Goal: Use online tool/utility: Utilize a website feature to perform a specific function

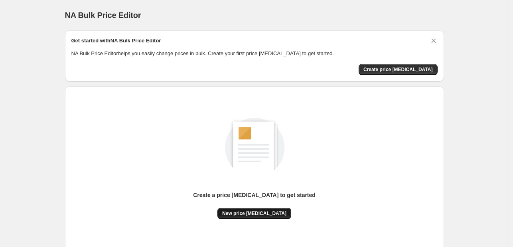
click at [253, 212] on span "New price change job" at bounding box center [254, 213] width 64 height 6
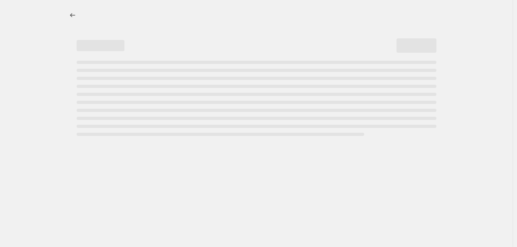
select select "percentage"
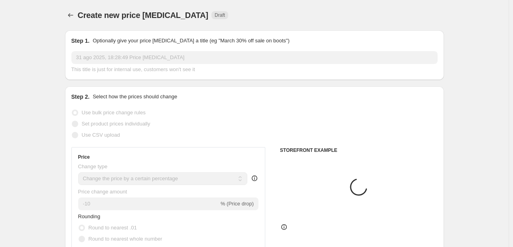
scroll to position [80, 0]
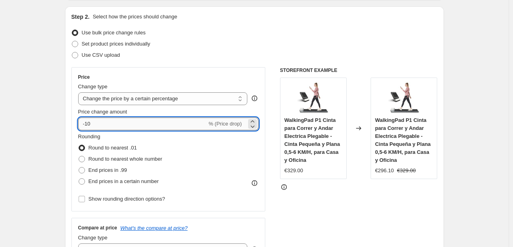
click at [134, 127] on input "-10" at bounding box center [142, 123] width 129 height 13
type input "-1"
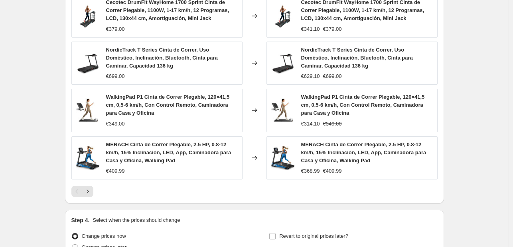
scroll to position [603, 0]
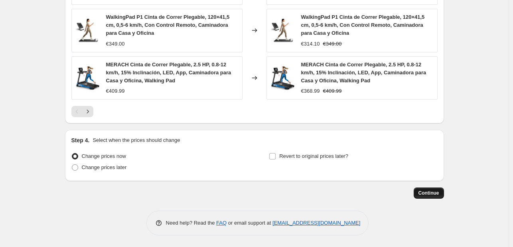
type input "-35"
click at [432, 195] on button "Continue" at bounding box center [429, 192] width 30 height 11
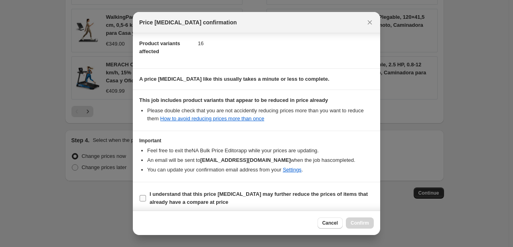
scroll to position [89, 0]
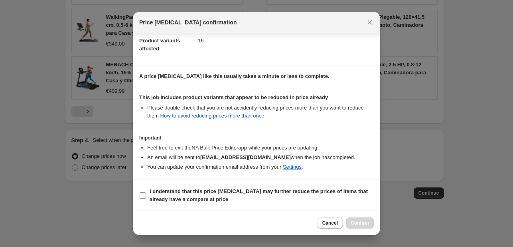
click at [153, 196] on b "I understand that this price change job may further reduce the prices of items …" at bounding box center [259, 195] width 218 height 14
click at [146, 196] on input "I understand that this price change job may further reduce the prices of items …" at bounding box center [143, 195] width 6 height 6
checkbox input "true"
click at [367, 219] on span "Confirm" at bounding box center [360, 222] width 18 height 6
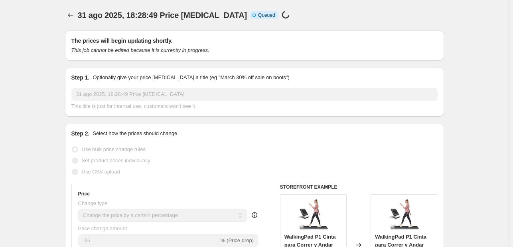
scroll to position [603, 0]
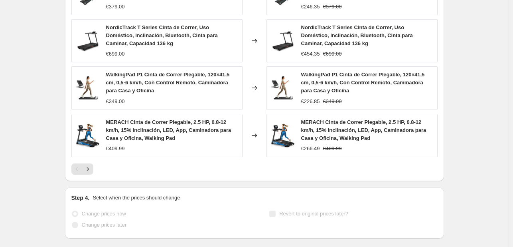
select select "percentage"
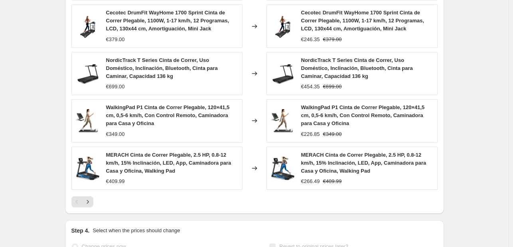
scroll to position [0, 0]
